Goal: Use online tool/utility: Utilize a website feature to perform a specific function

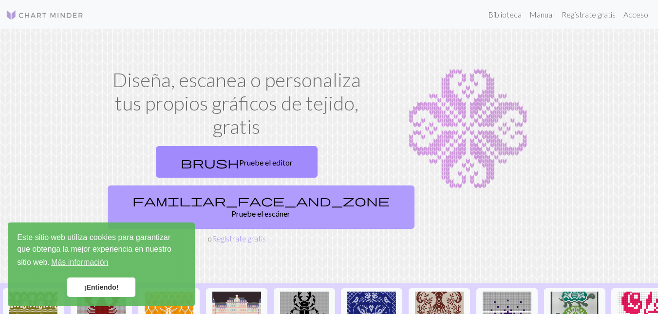
click at [296, 186] on link "familiar_face_and_zone Pruebe el escáner" at bounding box center [261, 207] width 307 height 43
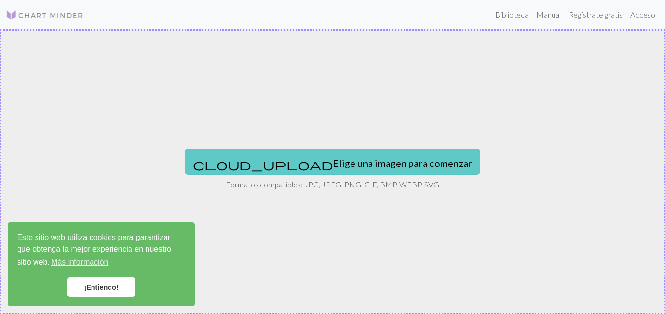
click at [333, 162] on font "Elige una imagen para comenzar" at bounding box center [402, 163] width 139 height 12
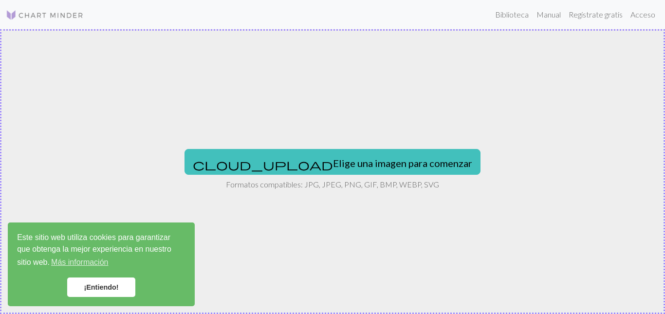
click at [332, 175] on div "cloud_upload Elige una imagen para comenzar Formatos compatibles: JPG, JPEG, PN…" at bounding box center [332, 171] width 665 height 285
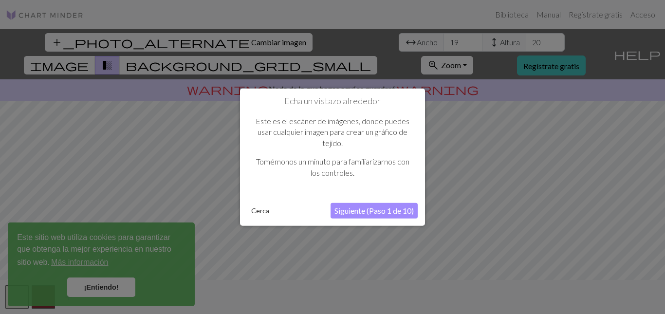
click at [361, 205] on button "Siguiente (Paso 1 de 10)" at bounding box center [374, 211] width 87 height 16
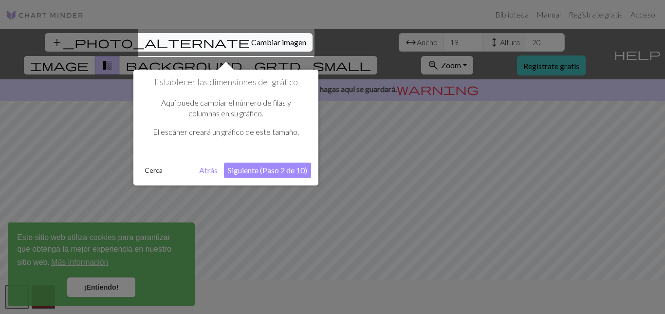
click at [283, 175] on button "Siguiente (Paso 2 de 10)" at bounding box center [267, 171] width 87 height 16
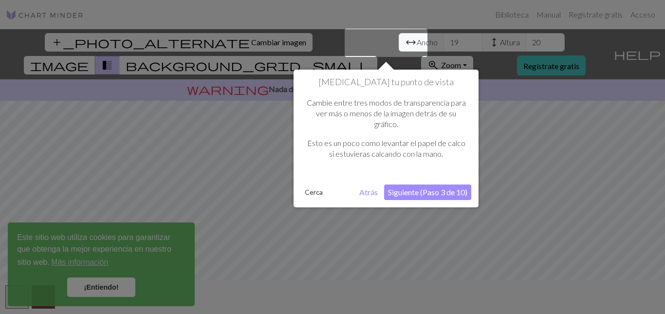
click at [412, 185] on button "Siguiente (Paso 3 de 10)" at bounding box center [427, 193] width 87 height 16
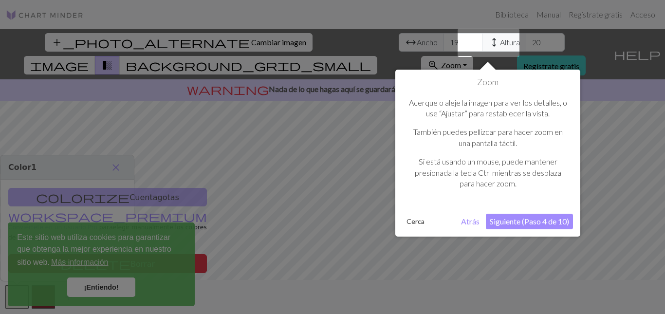
click at [507, 218] on font "Siguiente (Paso 4 de 10)" at bounding box center [529, 221] width 79 height 9
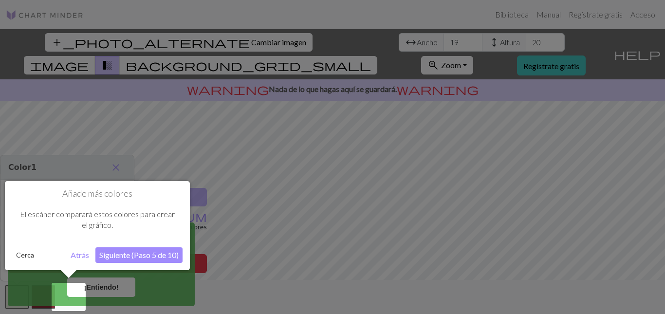
click at [141, 251] on font "Siguiente (Paso 5 de 10)" at bounding box center [138, 254] width 79 height 9
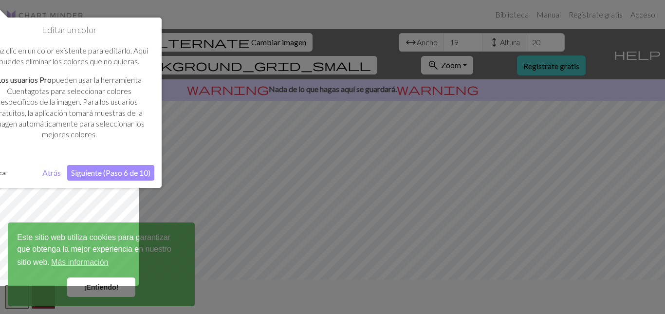
click at [114, 175] on font "Siguiente (Paso 6 de 10)" at bounding box center [110, 172] width 79 height 9
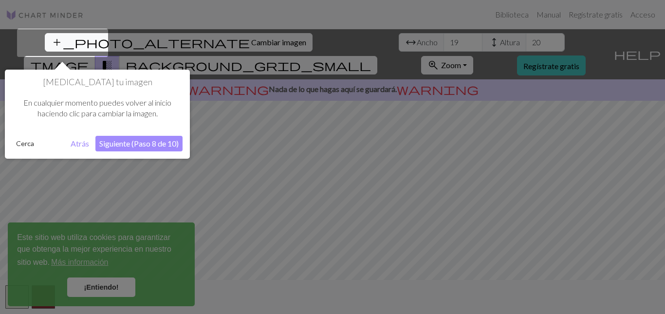
click at [165, 143] on font "Siguiente (Paso 8 de 10)" at bounding box center [138, 143] width 79 height 9
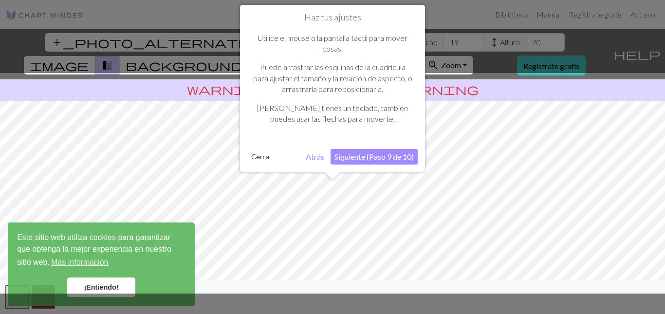
click at [371, 153] on font "Siguiente (Paso 9 de 10)" at bounding box center [374, 156] width 79 height 9
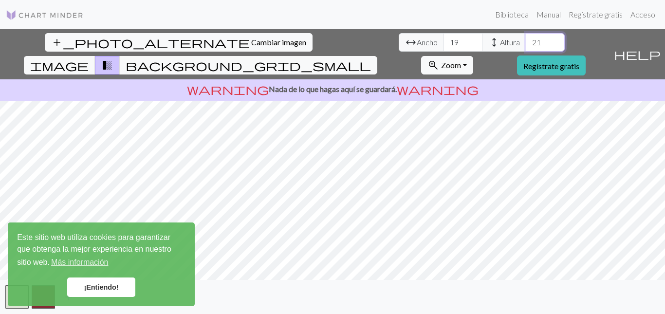
click at [526, 40] on input "21" at bounding box center [545, 42] width 39 height 19
type input "22"
click at [526, 40] on input "22" at bounding box center [545, 42] width 39 height 19
click at [405, 44] on span "arrow_range" at bounding box center [411, 43] width 12 height 14
click at [417, 44] on font "Ancho" at bounding box center [427, 41] width 21 height 9
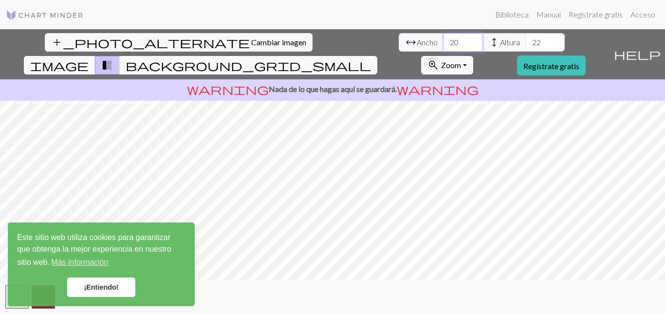
click at [444, 40] on input "20" at bounding box center [463, 42] width 39 height 19
type input "21"
click at [444, 40] on input "21" at bounding box center [463, 42] width 39 height 19
type input "23"
click at [526, 38] on input "23" at bounding box center [545, 42] width 39 height 19
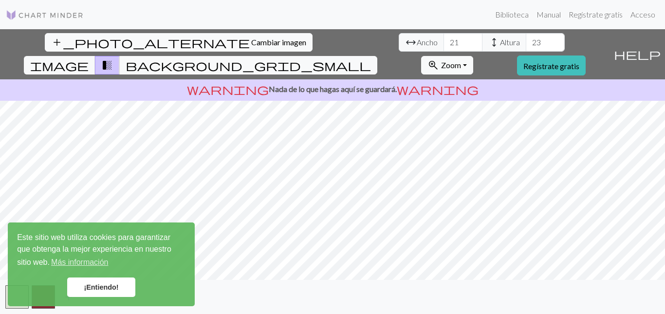
click at [173, 224] on body "Este sitio web utiliza cookies para garantizar que obtenga la mejor experiencia…" at bounding box center [332, 157] width 665 height 314
click at [84, 281] on link "¡Entiendo!" at bounding box center [101, 287] width 68 height 19
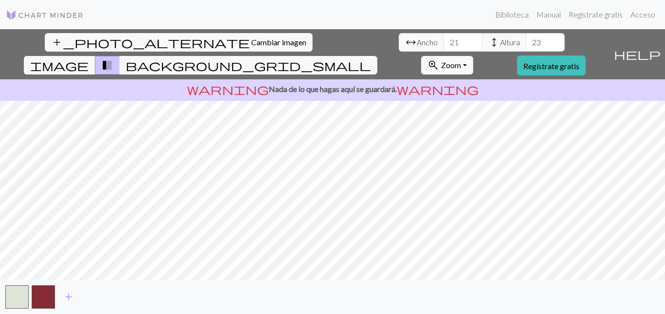
click at [45, 296] on button "button" at bounding box center [43, 296] width 23 height 23
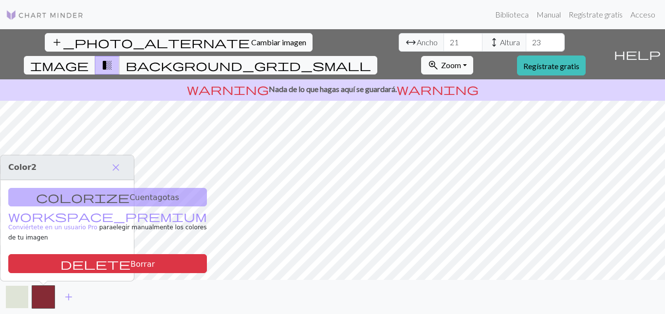
click at [21, 295] on button "button" at bounding box center [16, 296] width 23 height 23
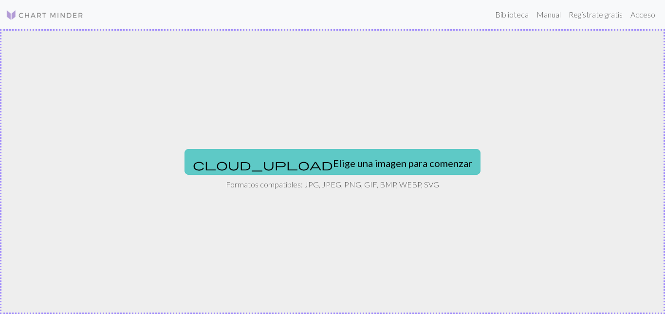
click at [354, 163] on font "Elige una imagen para comenzar" at bounding box center [402, 163] width 139 height 12
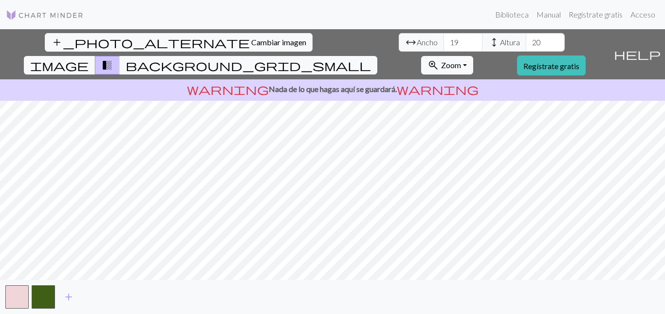
click at [235, 75] on div "add_photo_alternate Cambiar imagen arrow_range Ancho 19 height Altura 20 image …" at bounding box center [332, 171] width 665 height 285
click at [330, 289] on div "add_photo_alternate Cambiar imagen arrow_range Ancho 19 height Altura 20 image …" at bounding box center [332, 171] width 665 height 285
type input "21"
click at [526, 40] on input "21" at bounding box center [545, 42] width 39 height 19
click at [444, 39] on input "20" at bounding box center [463, 42] width 39 height 19
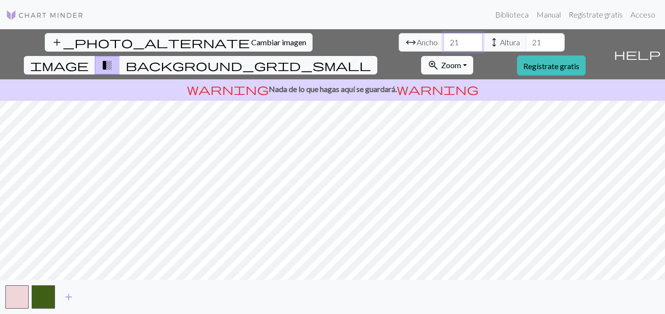
click at [444, 39] on input "21" at bounding box center [463, 42] width 39 height 19
click at [444, 39] on input "22" at bounding box center [463, 42] width 39 height 19
type input "23"
click at [444, 39] on input "23" at bounding box center [463, 42] width 39 height 19
click at [526, 38] on input "22" at bounding box center [545, 42] width 39 height 19
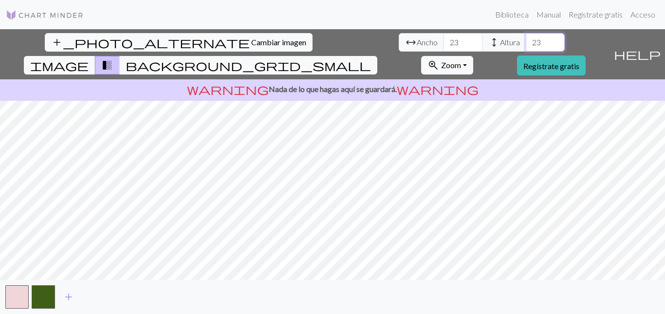
click at [526, 38] on input "23" at bounding box center [545, 42] width 39 height 19
click at [526, 38] on input "24" at bounding box center [545, 42] width 39 height 19
click at [526, 39] on input "25" at bounding box center [545, 42] width 39 height 19
click at [526, 39] on input "26" at bounding box center [545, 42] width 39 height 19
click at [526, 39] on input "27" at bounding box center [545, 42] width 39 height 19
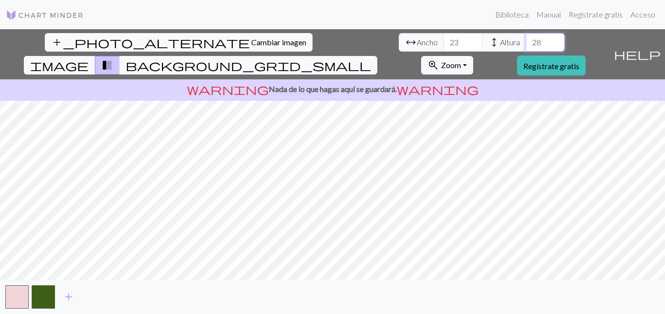
click at [526, 39] on input "28" at bounding box center [545, 42] width 39 height 19
click at [526, 39] on input "29" at bounding box center [545, 42] width 39 height 19
click at [526, 39] on input "30" at bounding box center [545, 42] width 39 height 19
click at [526, 39] on input "31" at bounding box center [545, 42] width 39 height 19
click at [526, 39] on input "32" at bounding box center [545, 42] width 39 height 19
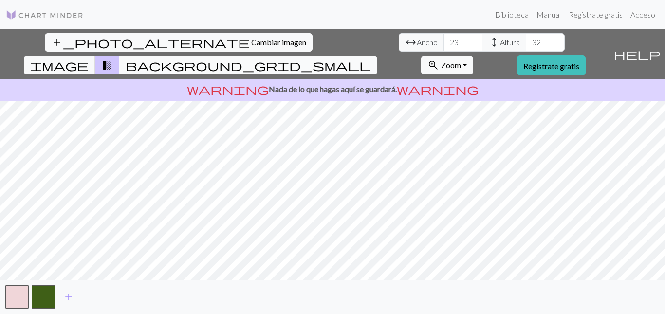
click at [371, 58] on span "background_grid_small" at bounding box center [248, 65] width 245 height 14
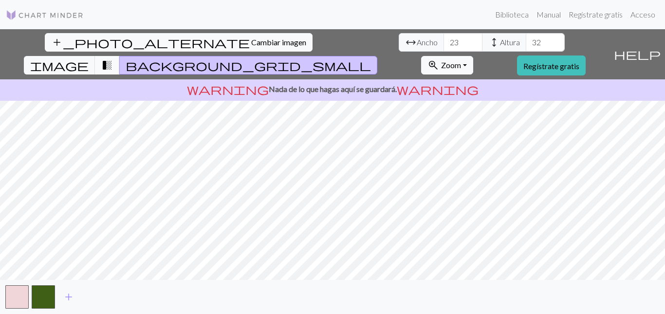
click at [113, 58] on span "transition_fade" at bounding box center [107, 65] width 12 height 14
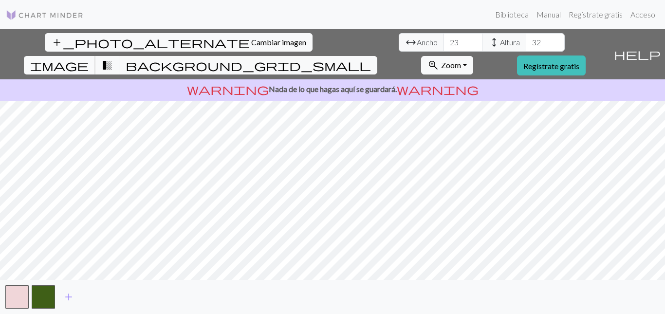
click at [89, 58] on span "image" at bounding box center [59, 65] width 58 height 14
click at [526, 38] on input "33" at bounding box center [545, 42] width 39 height 19
click at [526, 38] on input "34" at bounding box center [545, 42] width 39 height 19
click at [526, 38] on input "35" at bounding box center [545, 42] width 39 height 19
click at [526, 38] on input "36" at bounding box center [545, 42] width 39 height 19
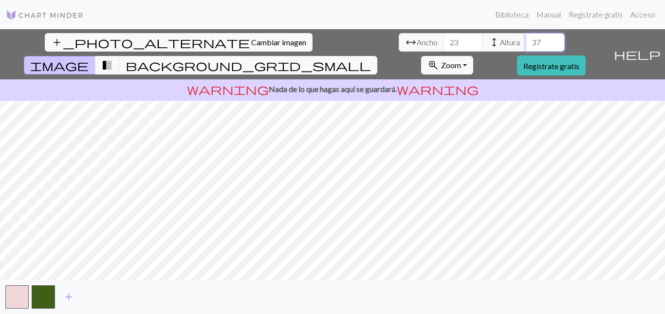
click at [526, 38] on input "37" at bounding box center [545, 42] width 39 height 19
click at [526, 38] on input "38" at bounding box center [545, 42] width 39 height 19
click at [526, 38] on input "39" at bounding box center [545, 42] width 39 height 19
click at [526, 38] on input "40" at bounding box center [545, 42] width 39 height 19
click at [526, 38] on input "41" at bounding box center [545, 42] width 39 height 19
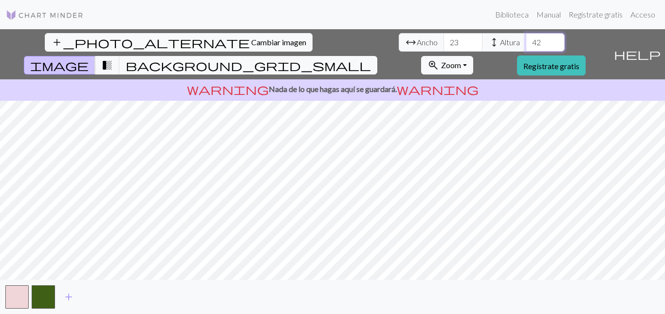
click at [526, 38] on input "42" at bounding box center [545, 42] width 39 height 19
click at [526, 38] on input "43" at bounding box center [545, 42] width 39 height 19
click at [526, 38] on input "44" at bounding box center [545, 42] width 39 height 19
type input "45"
click at [526, 38] on input "45" at bounding box center [545, 42] width 39 height 19
